Goal: Task Accomplishment & Management: Use online tool/utility

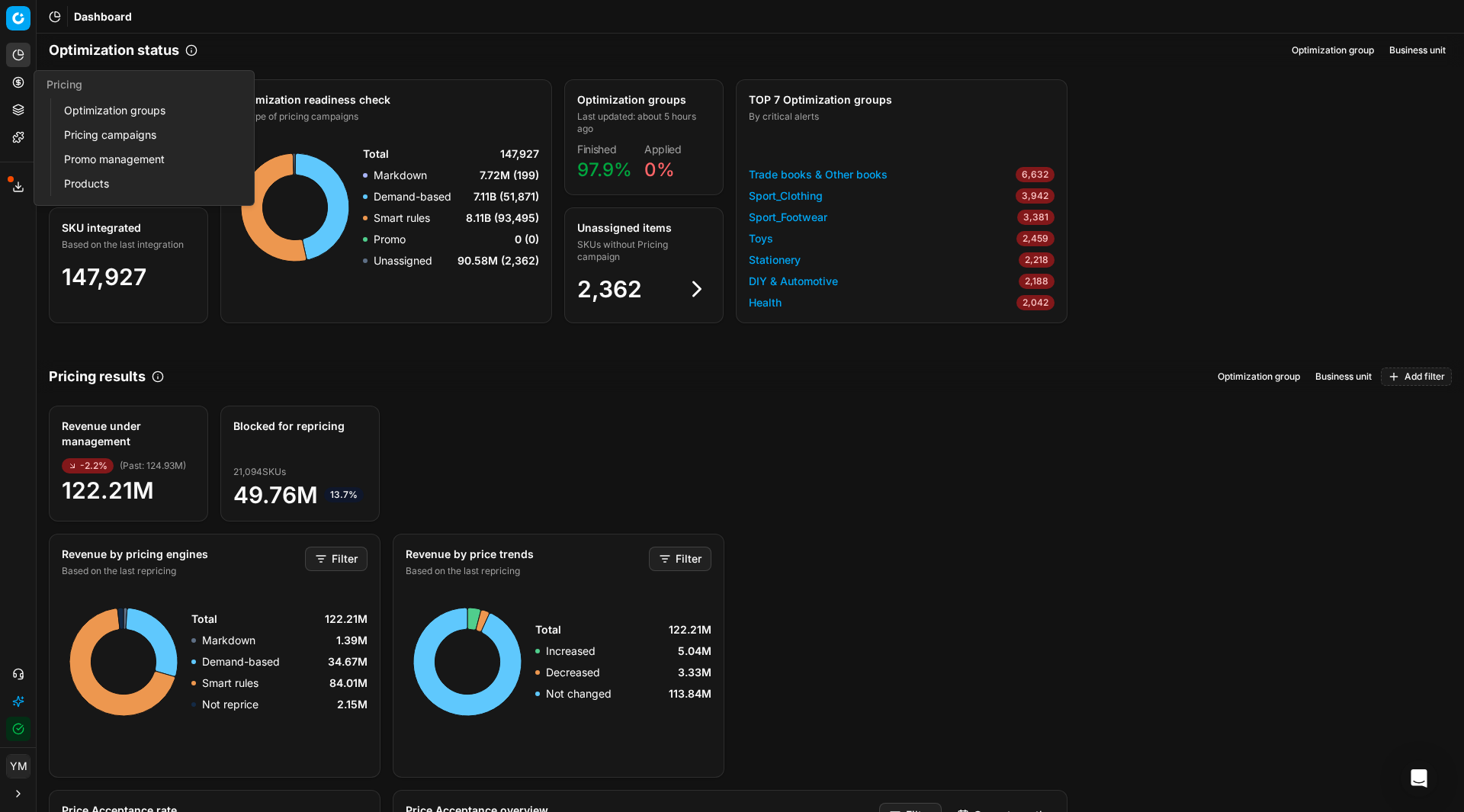
click at [98, 112] on link "Optimization groups" at bounding box center [147, 111] width 178 height 22
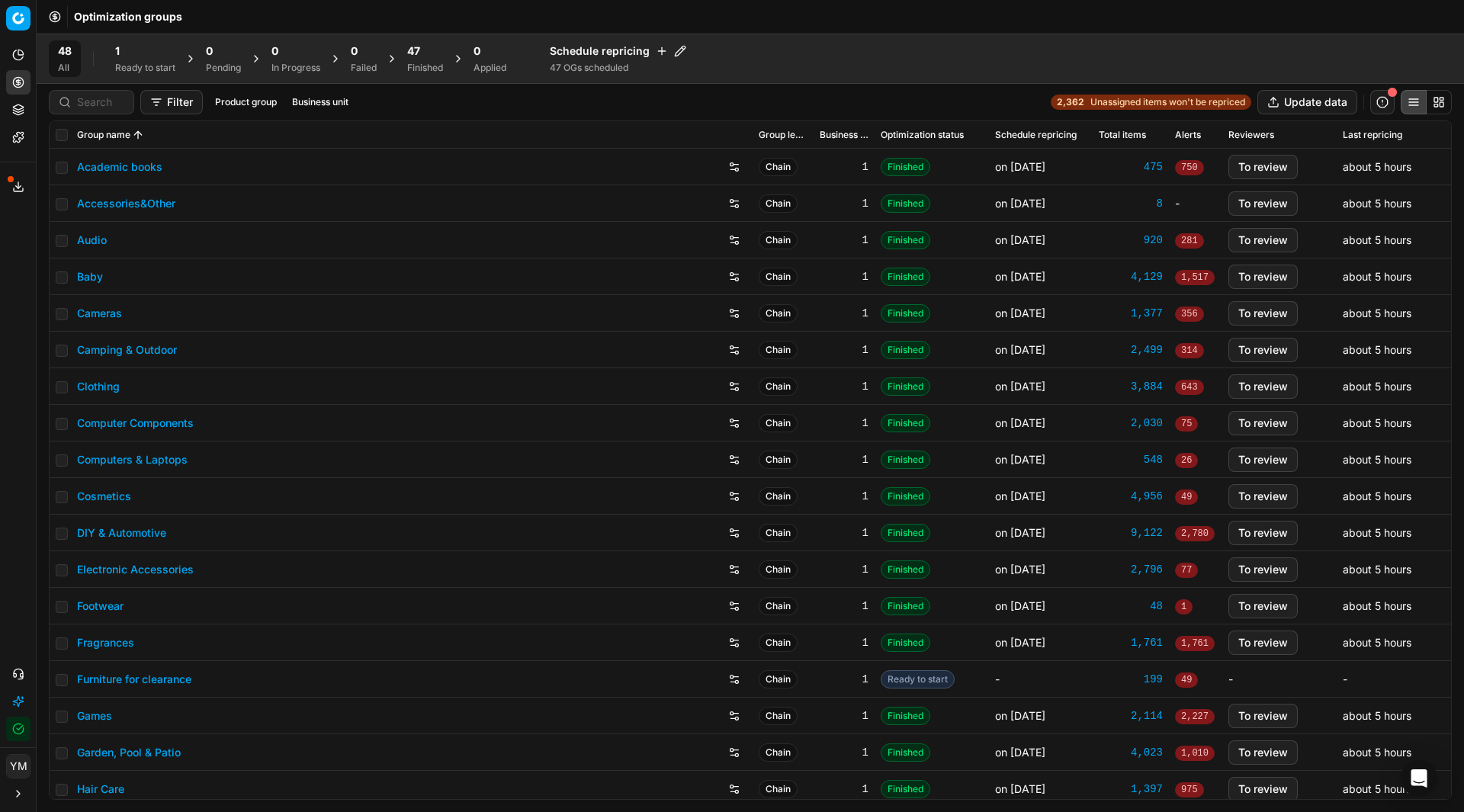
click at [130, 51] on div "1" at bounding box center [146, 51] width 61 height 15
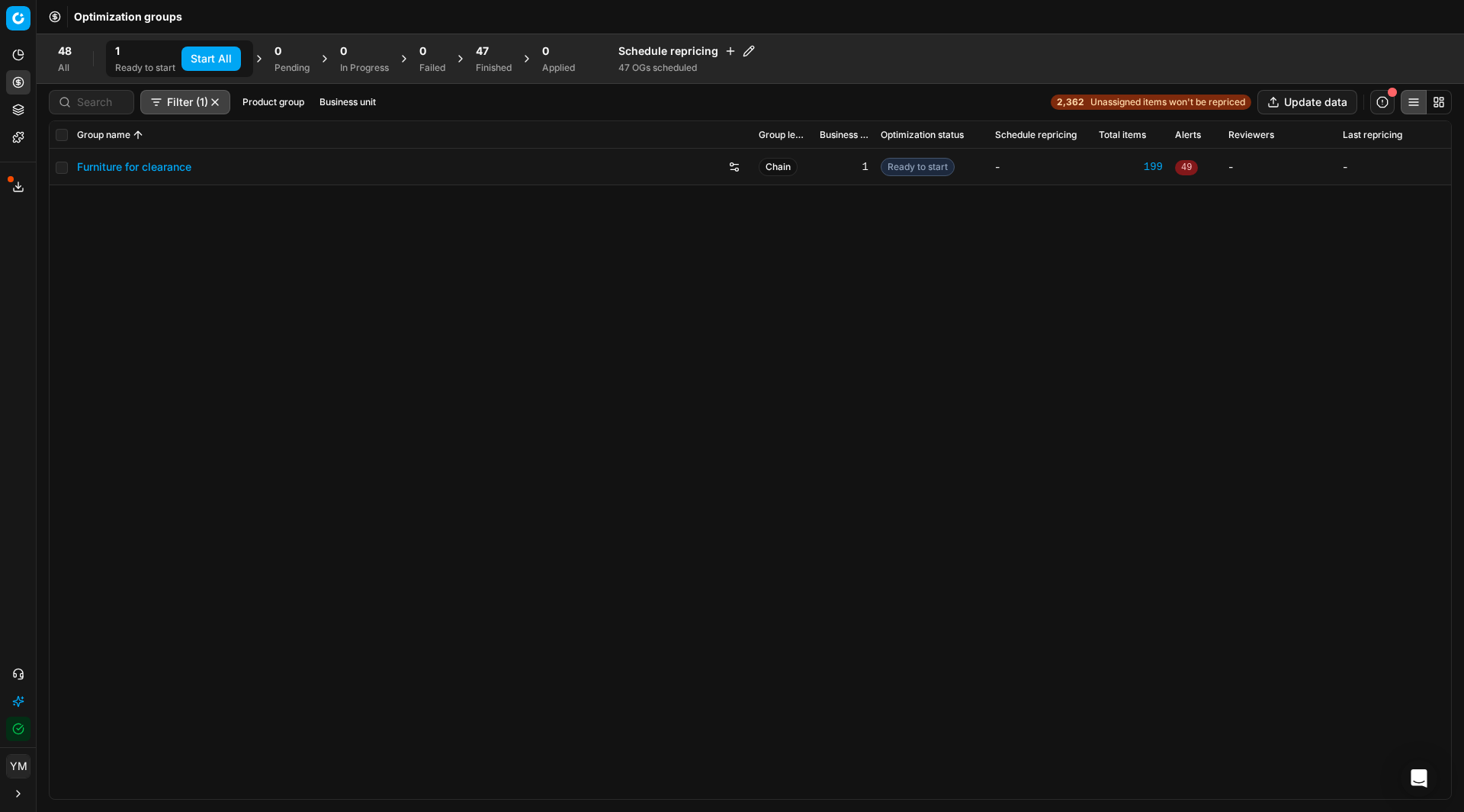
click at [219, 60] on button "Start All" at bounding box center [211, 59] width 60 height 25
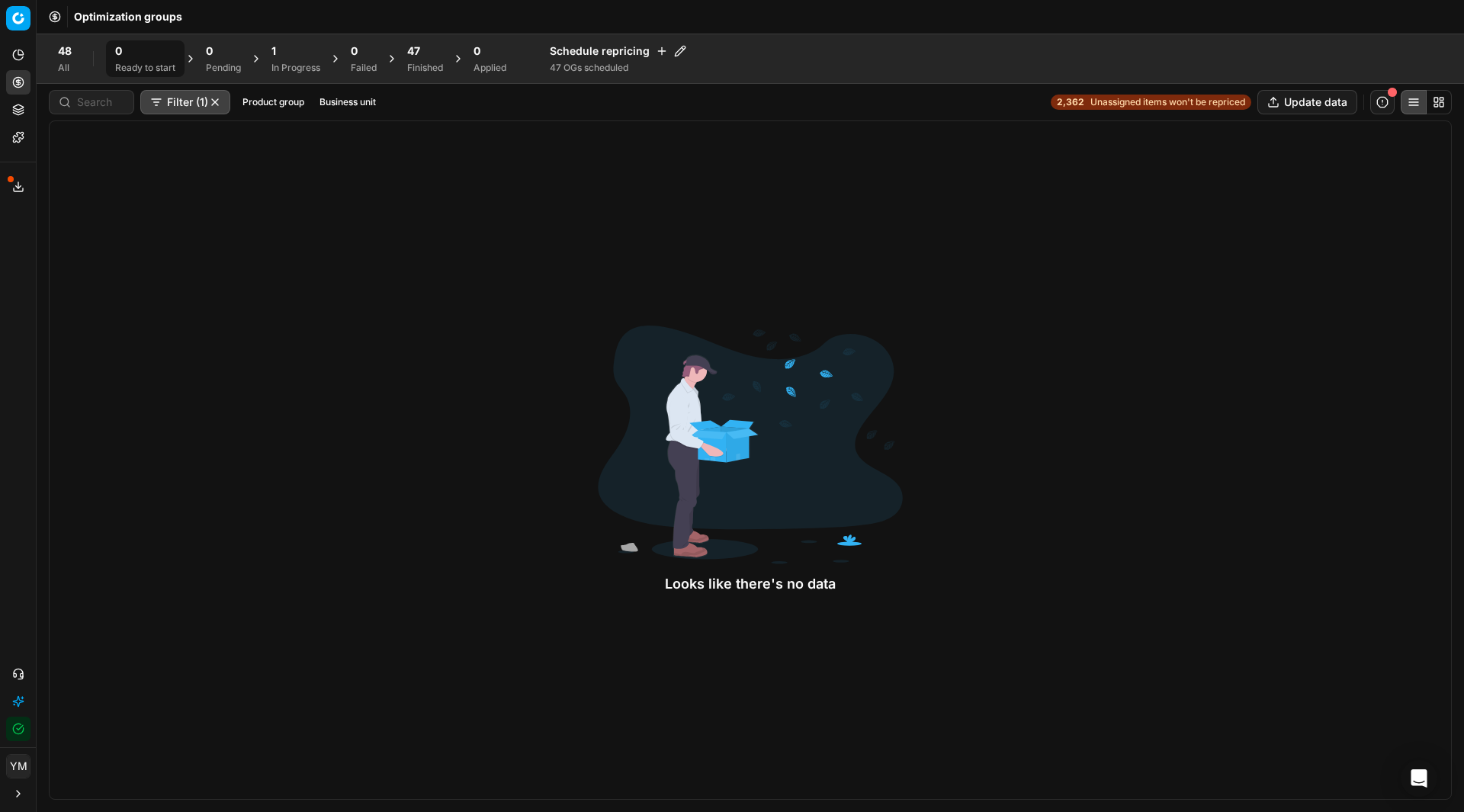
click at [289, 46] on div "1" at bounding box center [296, 51] width 49 height 15
click at [433, 60] on div "48 Finished" at bounding box center [426, 59] width 36 height 30
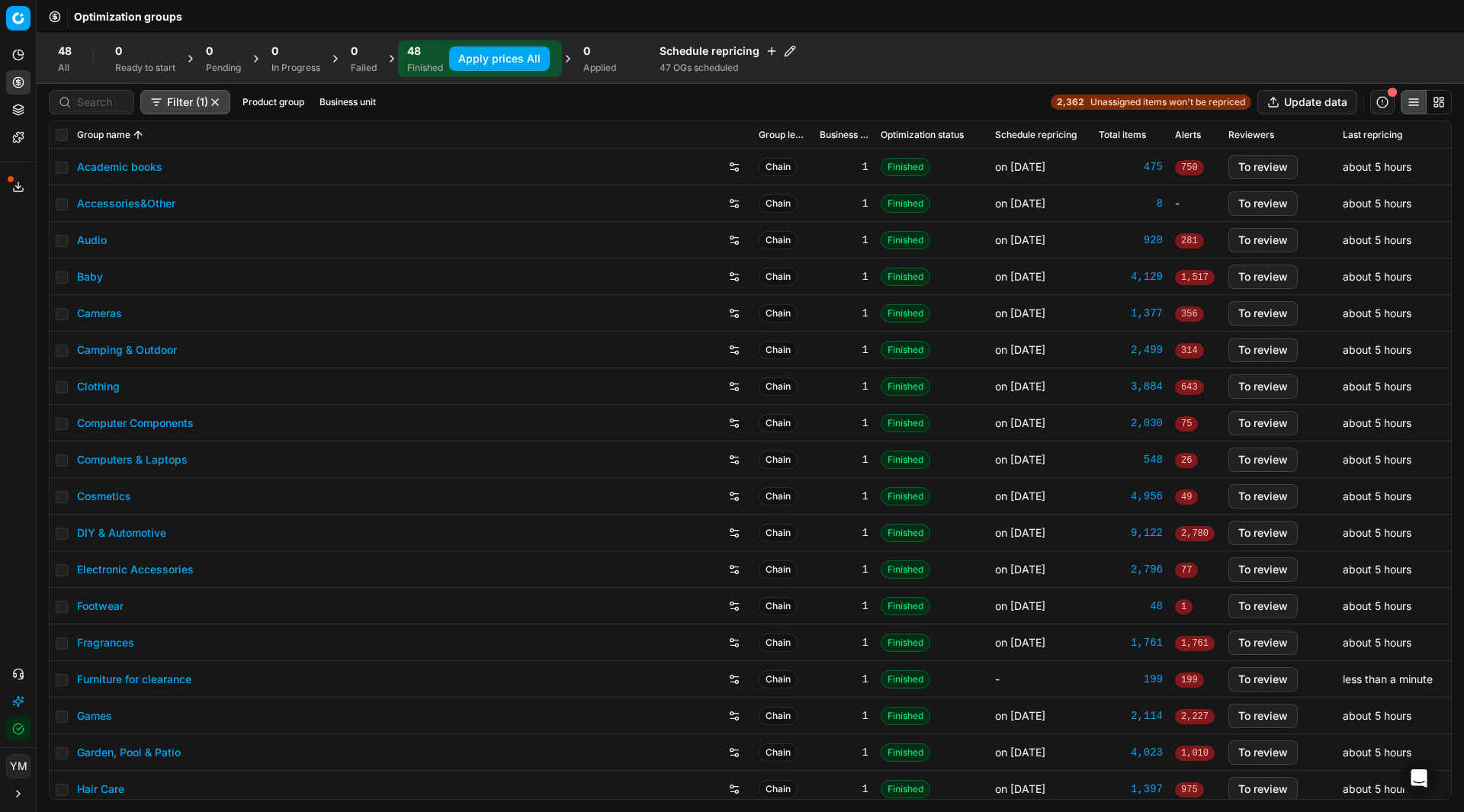
click at [496, 61] on button "Apply prices All" at bounding box center [499, 59] width 100 height 25
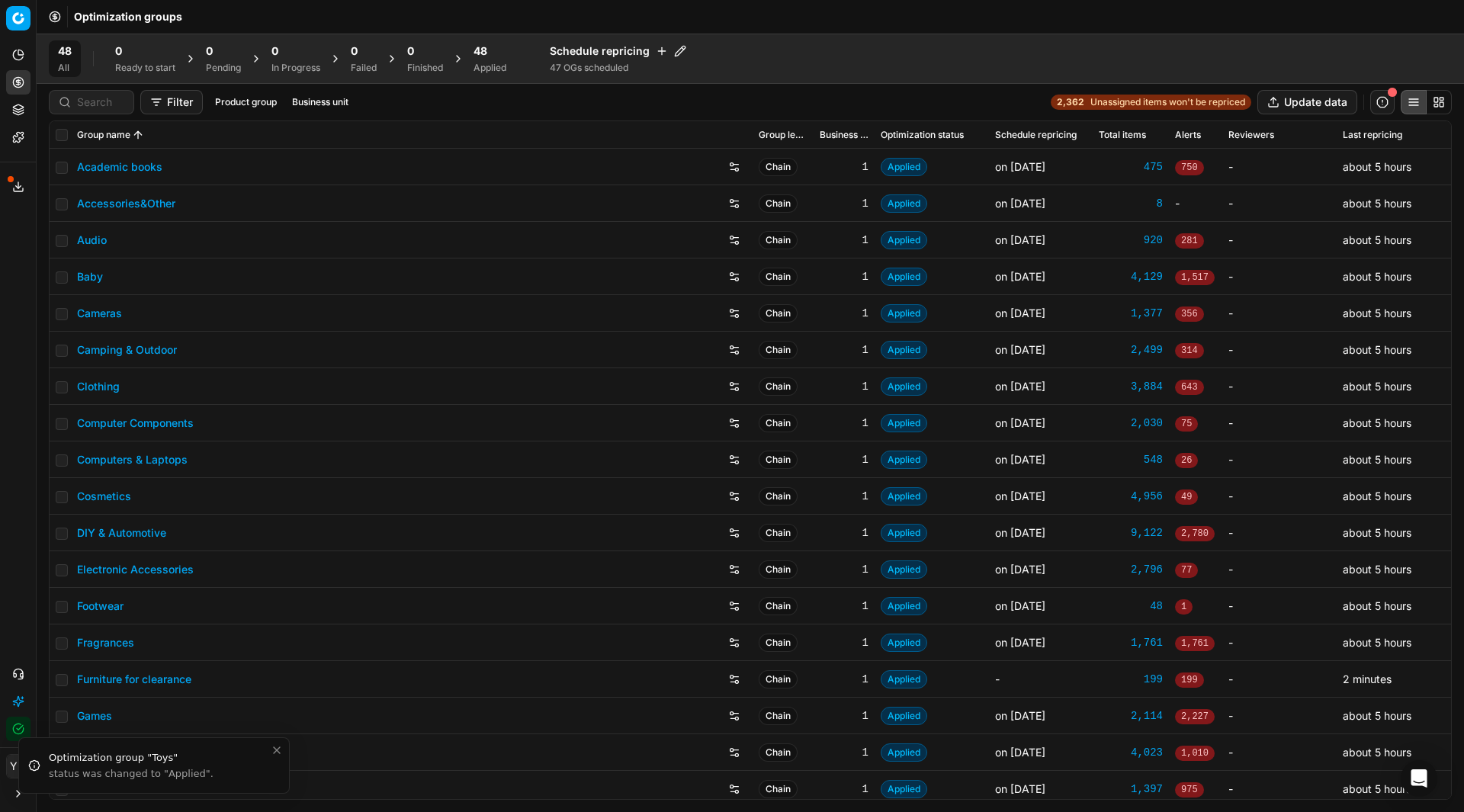
click at [490, 65] on div "Applied" at bounding box center [490, 67] width 33 height 12
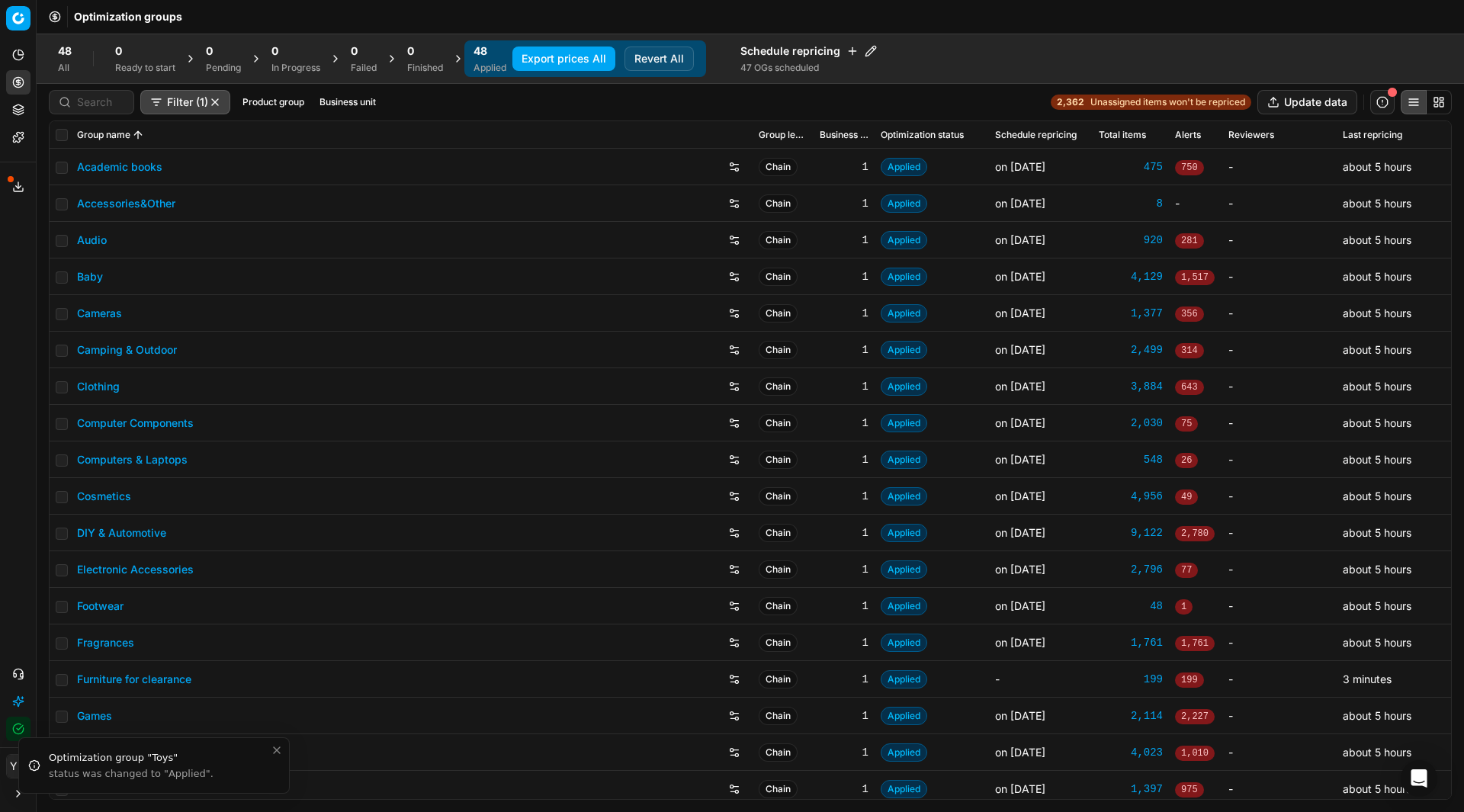
click at [586, 54] on button "Export prices All" at bounding box center [564, 59] width 103 height 25
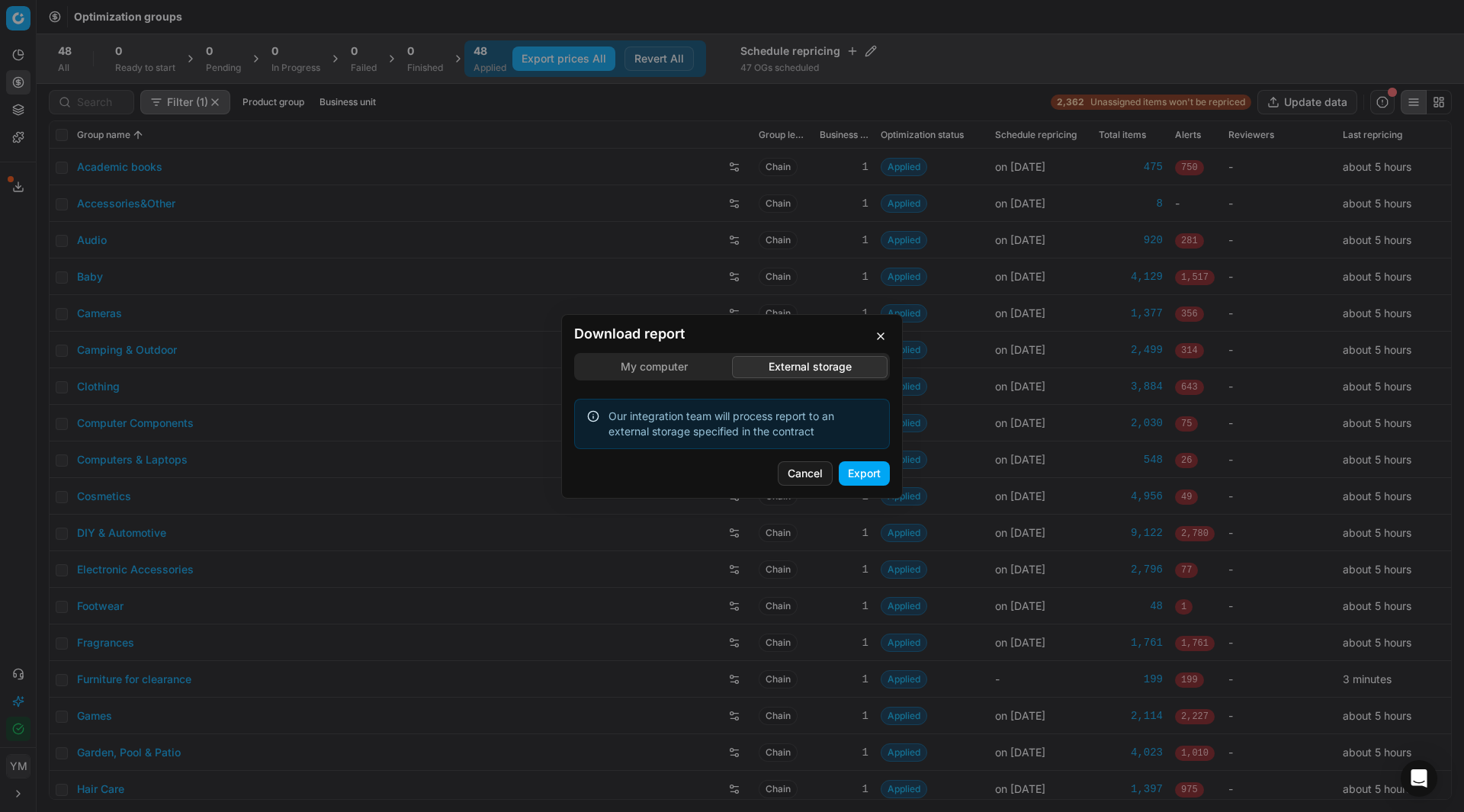
click at [838, 289] on div "Download report My computer External storage Our integration team will process …" at bounding box center [732, 406] width 1464 height 812
click at [858, 473] on button "Export" at bounding box center [864, 474] width 51 height 25
